Goal: Find specific page/section: Find specific page/section

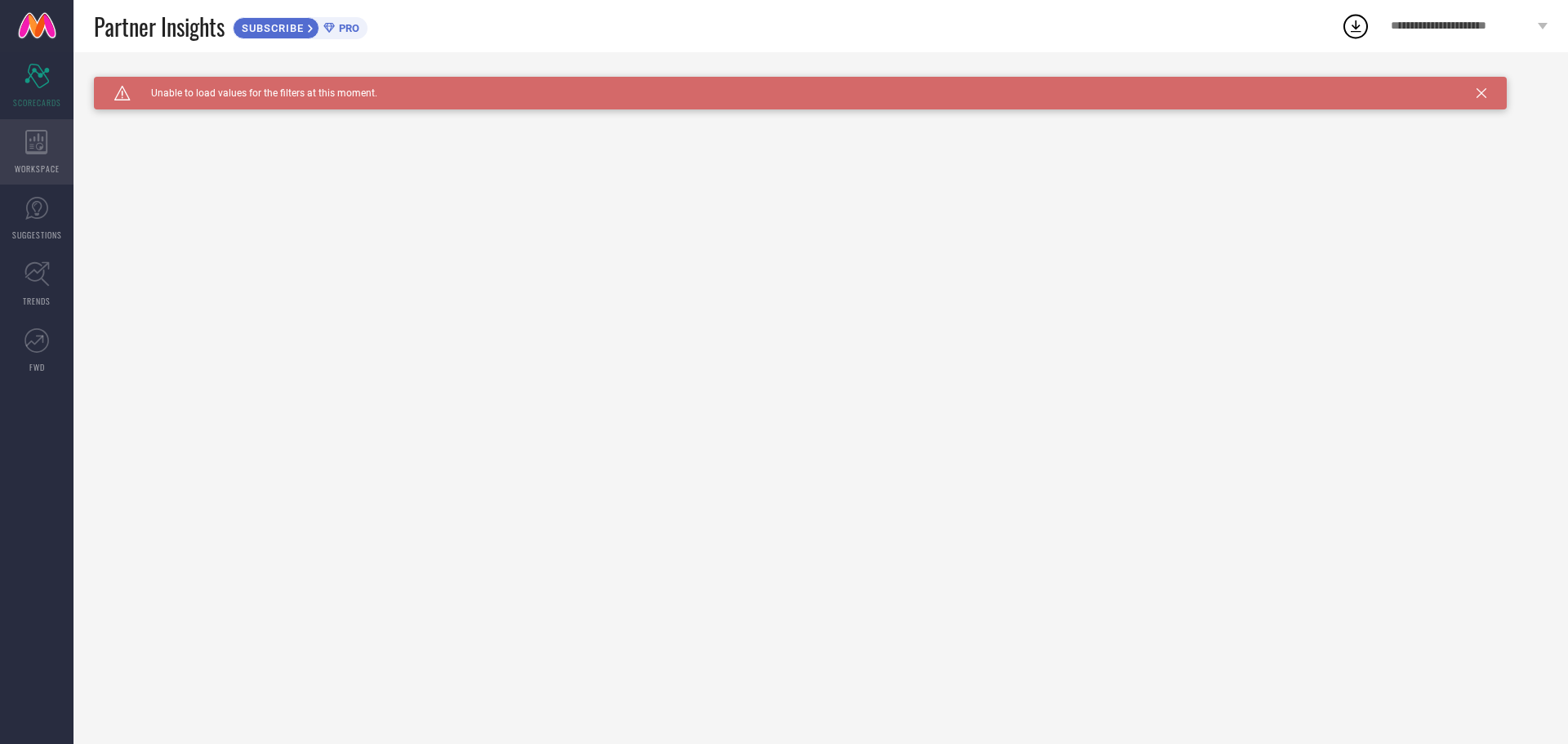
click at [42, 127] on div "WORKSPACE" at bounding box center [36, 152] width 74 height 66
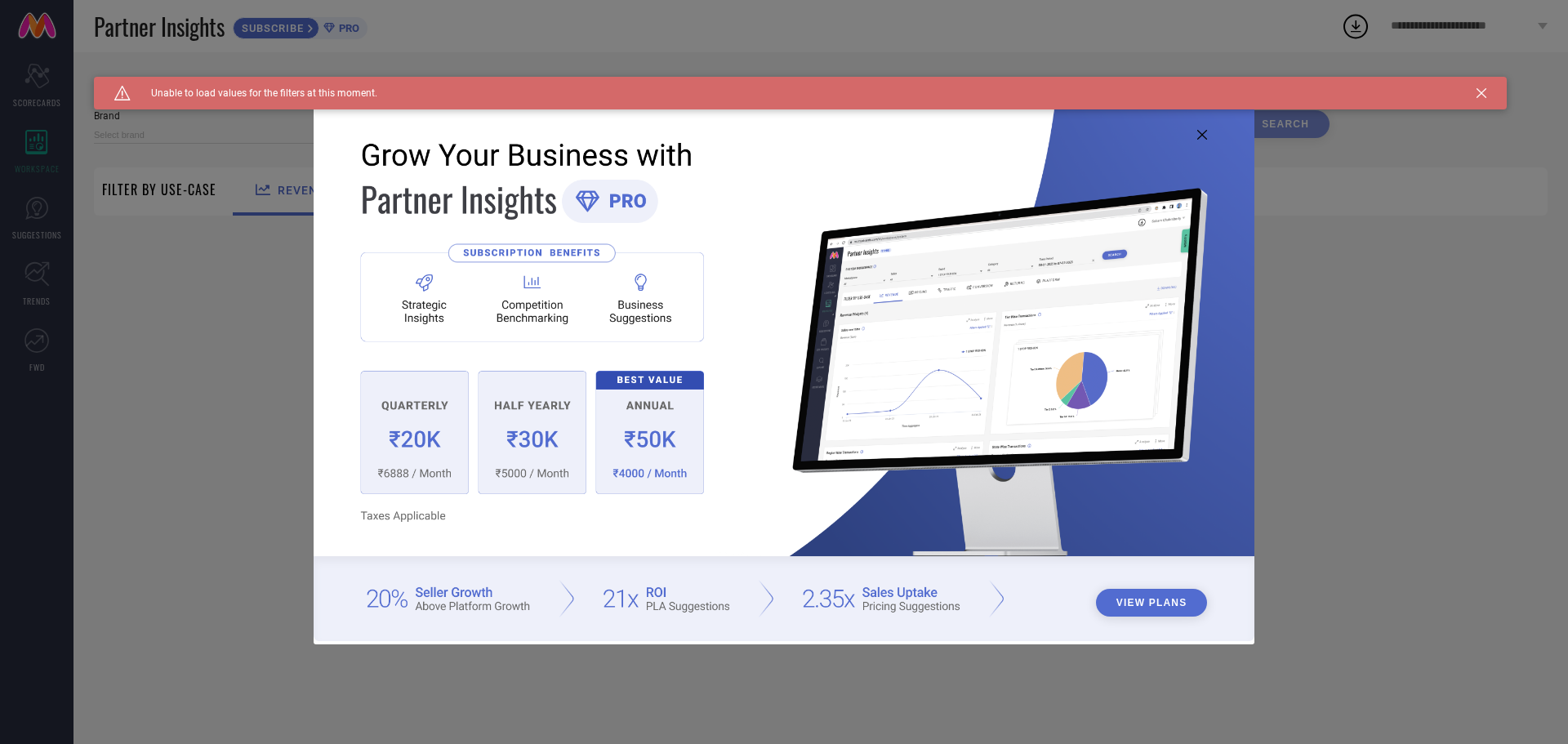
type input "1 STOP FASHION"
type input "All"
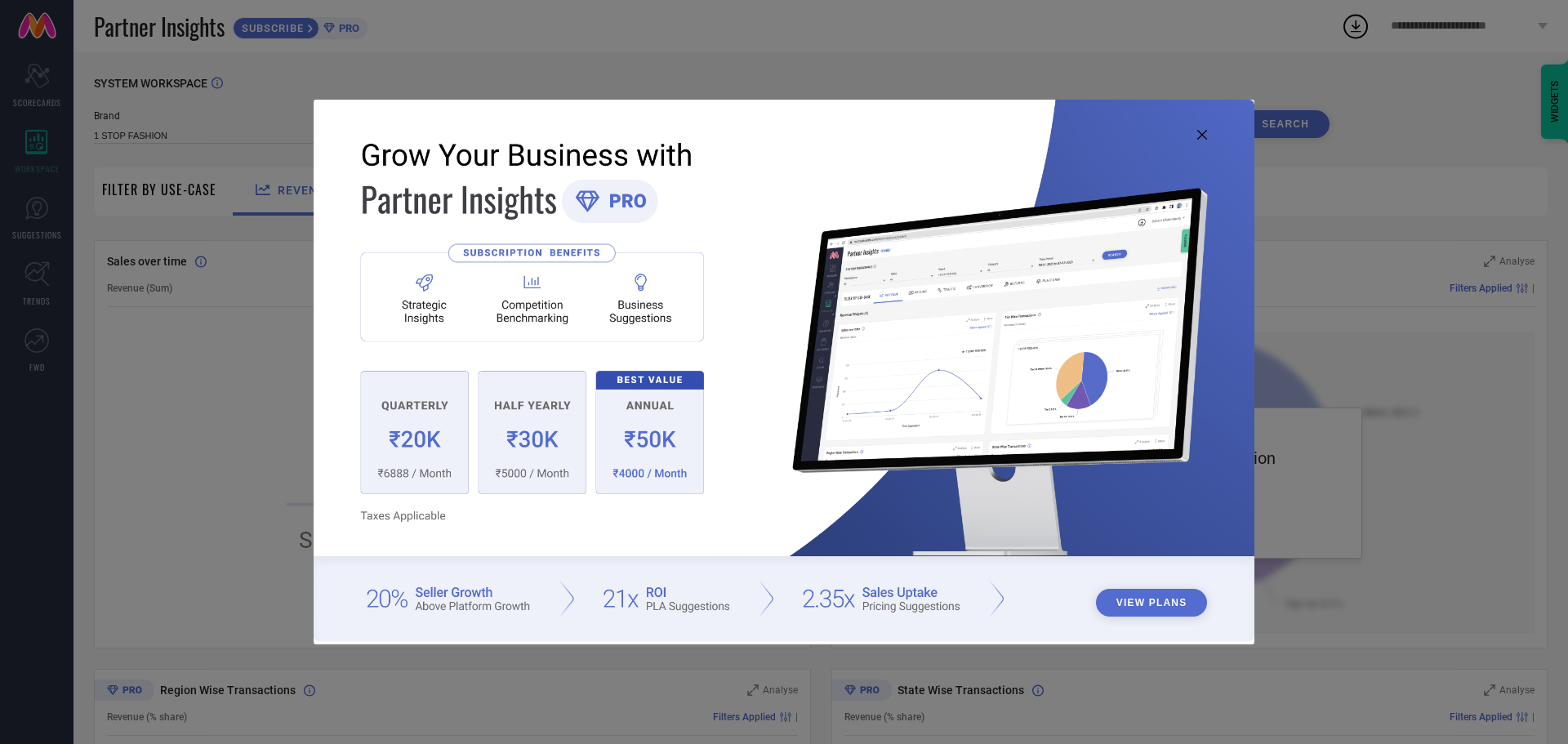
click at [1200, 132] on icon at bounding box center [1202, 135] width 9 height 9
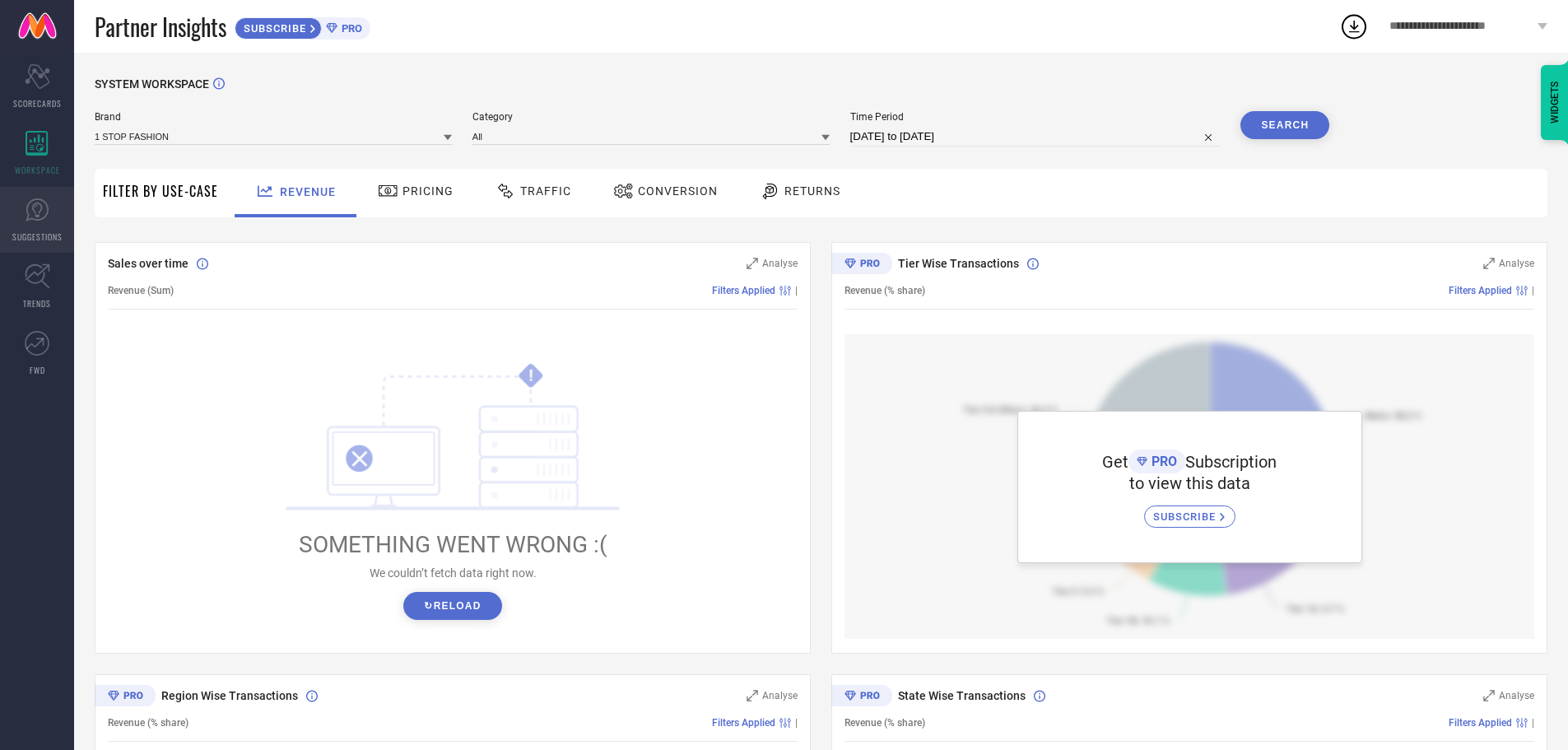
click at [29, 225] on link "SUGGESTIONS" at bounding box center [37, 220] width 74 height 66
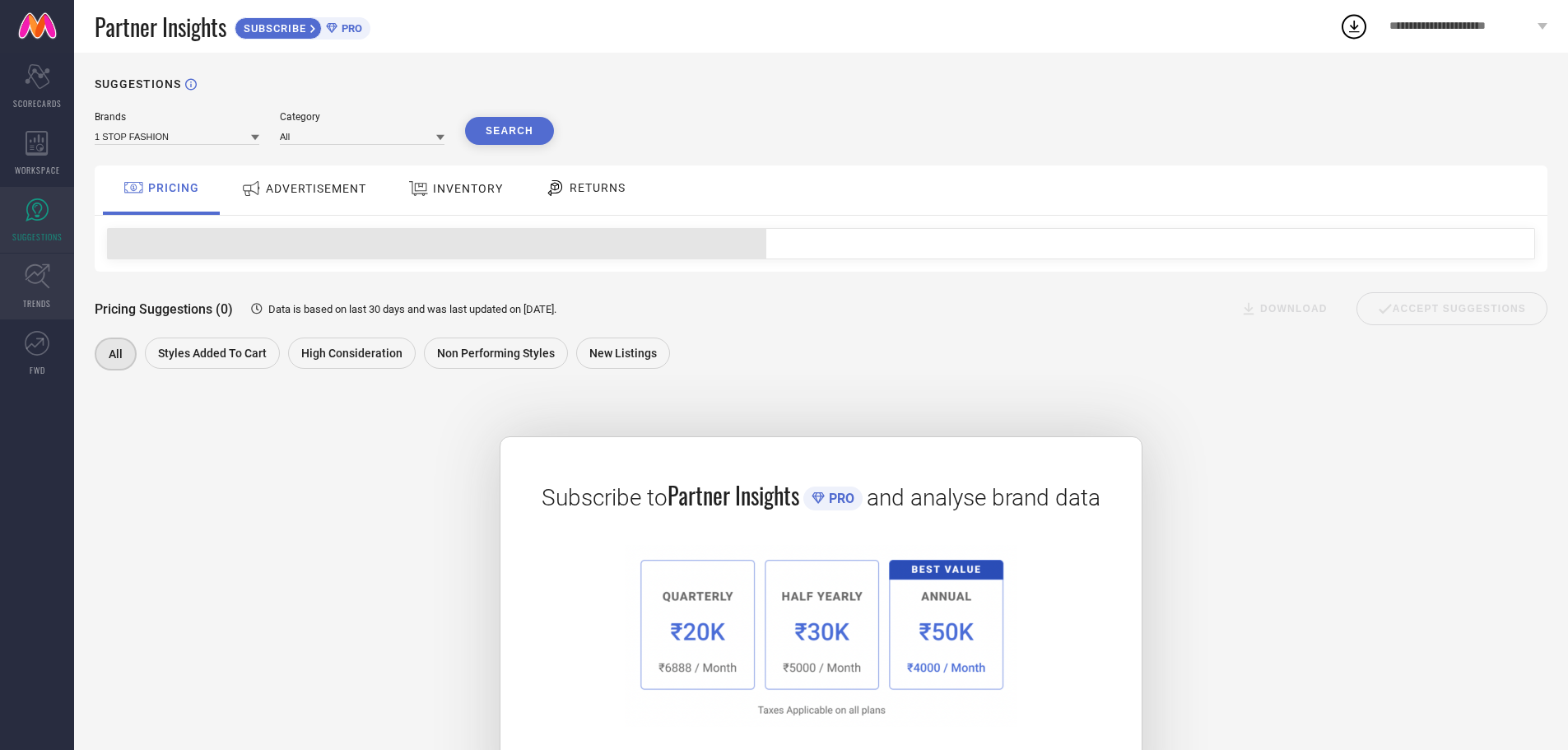
click at [28, 274] on icon at bounding box center [37, 275] width 25 height 25
